Goal: Transaction & Acquisition: Subscribe to service/newsletter

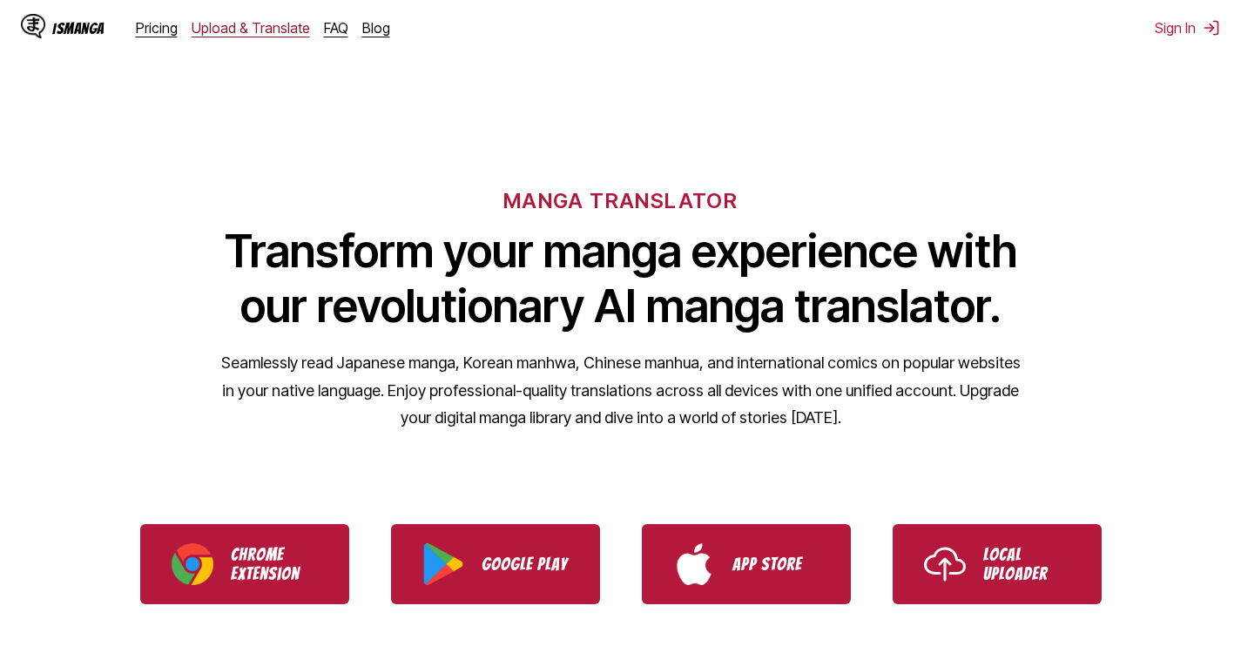
click at [243, 29] on link "Upload & Translate" at bounding box center [251, 27] width 118 height 17
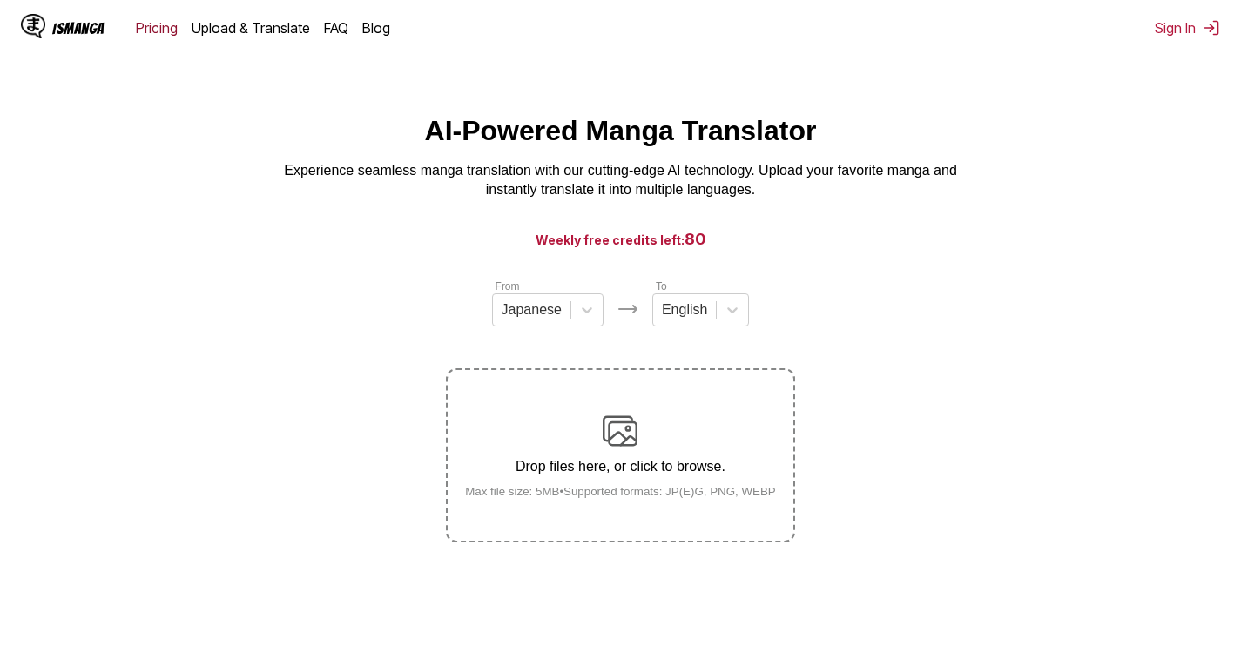
click at [163, 30] on link "Pricing" at bounding box center [157, 27] width 42 height 17
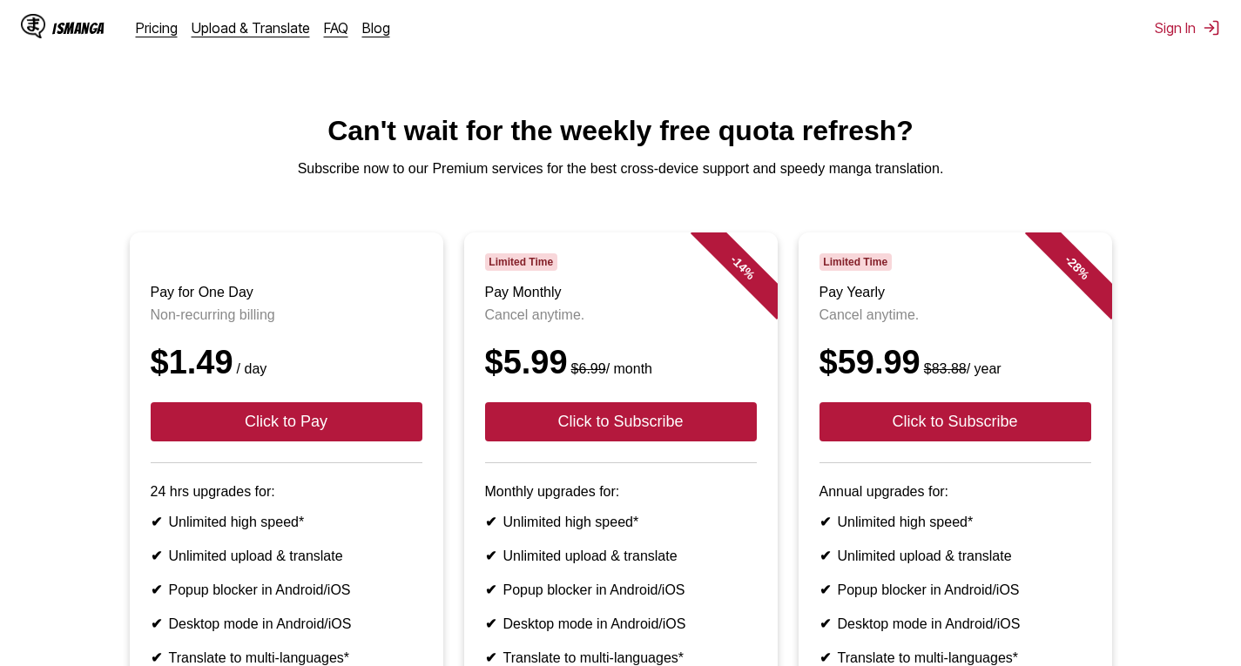
click at [53, 30] on div "IsManga" at bounding box center [78, 28] width 52 height 17
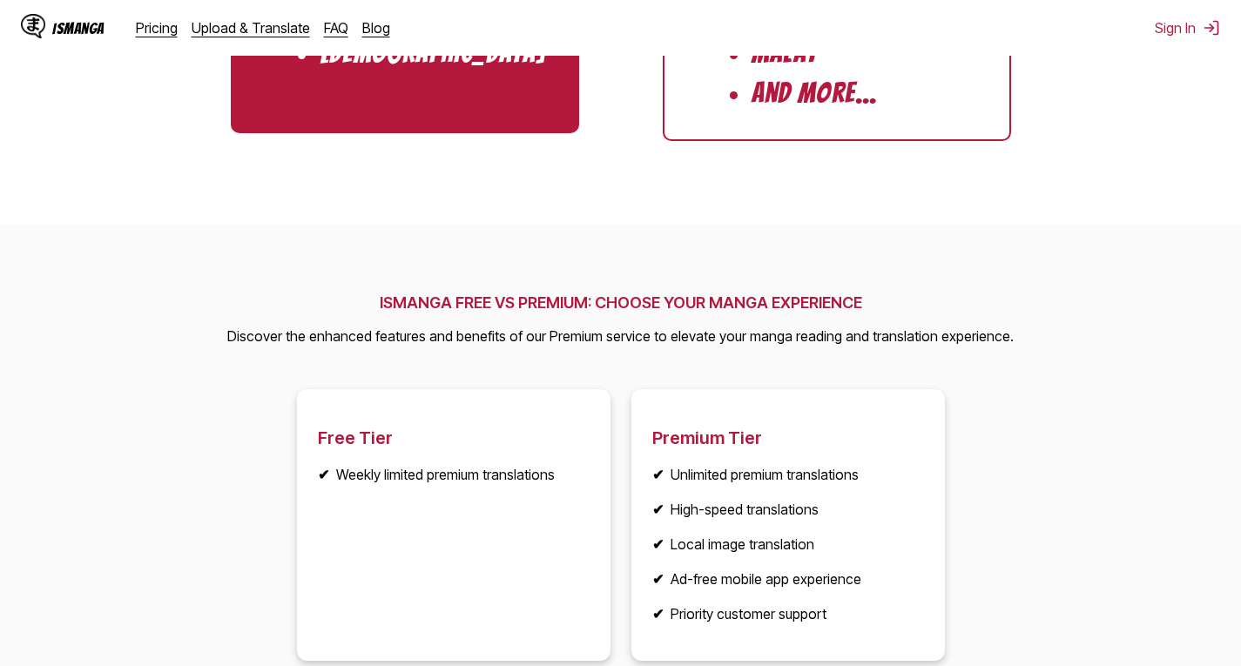
scroll to position [1829, 0]
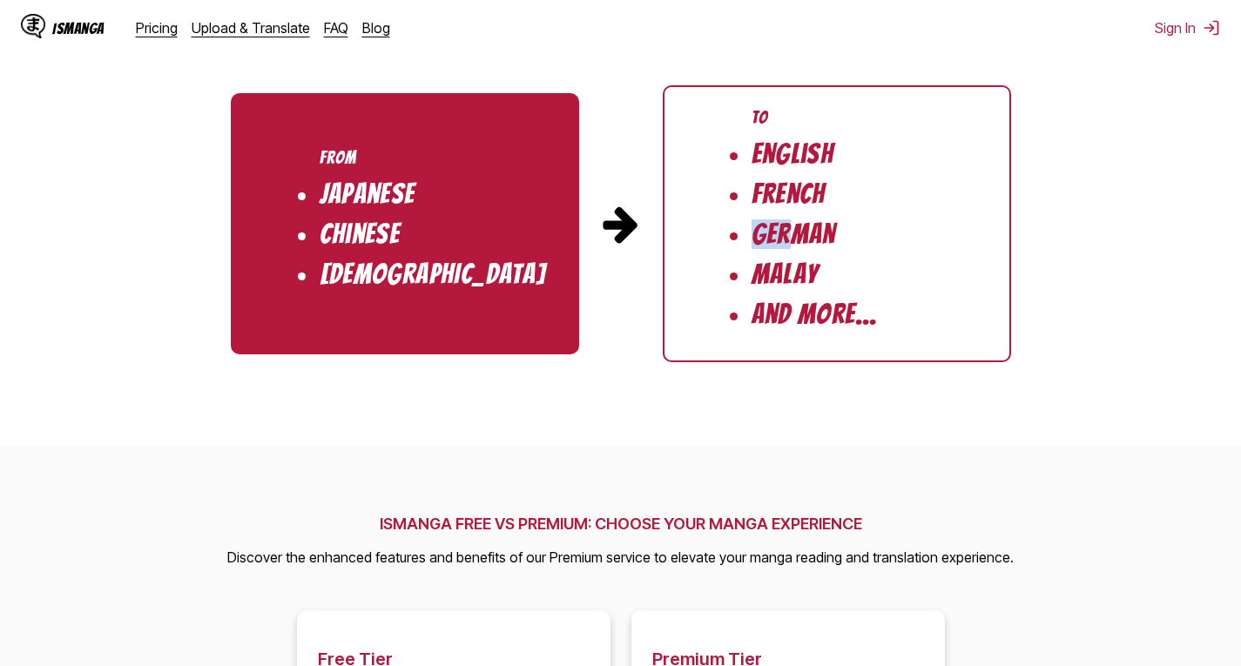
drag, startPoint x: 748, startPoint y: 231, endPoint x: 811, endPoint y: 237, distance: 63.0
click at [797, 237] on ul "To English French German Malay And More..." at bounding box center [837, 223] width 348 height 277
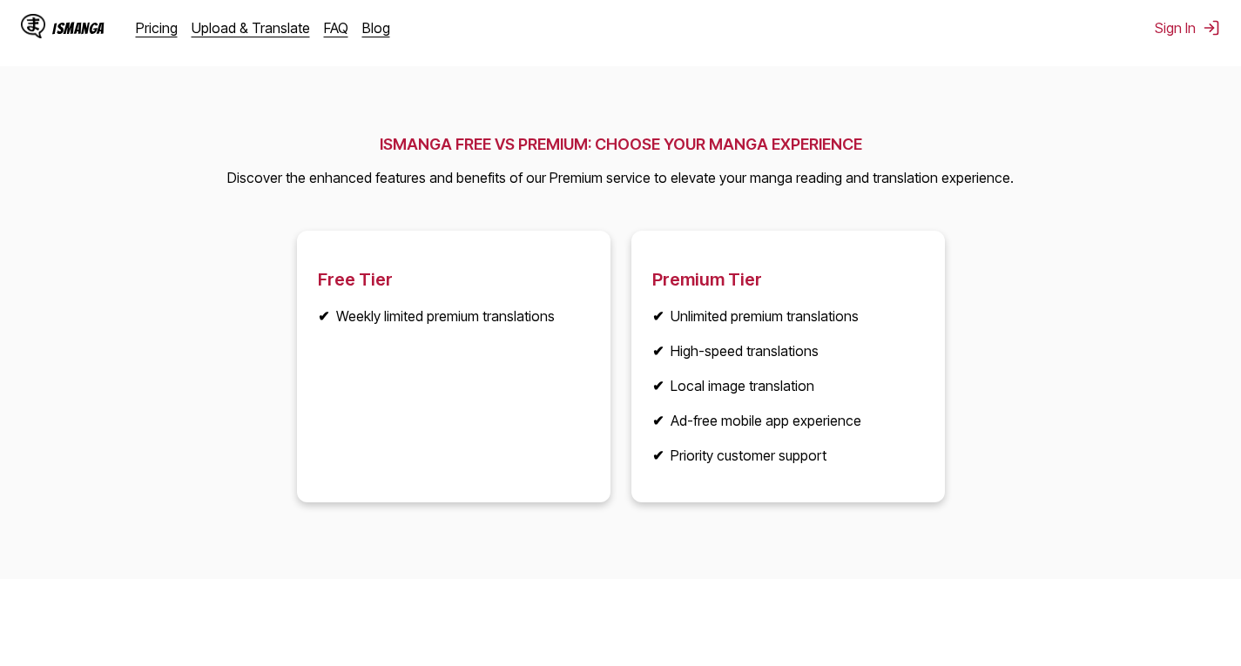
scroll to position [2351, 0]
